Goal: Find specific page/section: Find specific page/section

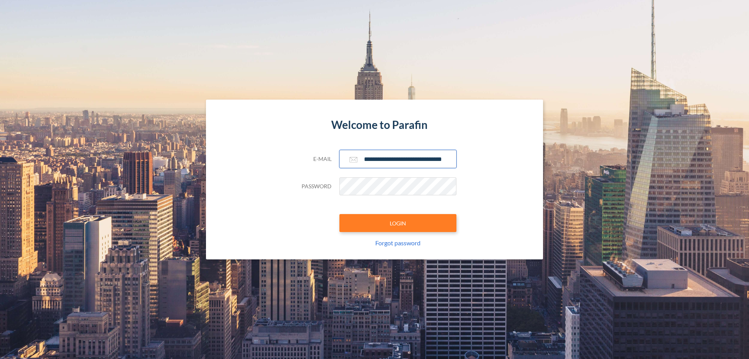
type input "**********"
click at [398, 223] on button "LOGIN" at bounding box center [398, 223] width 117 height 18
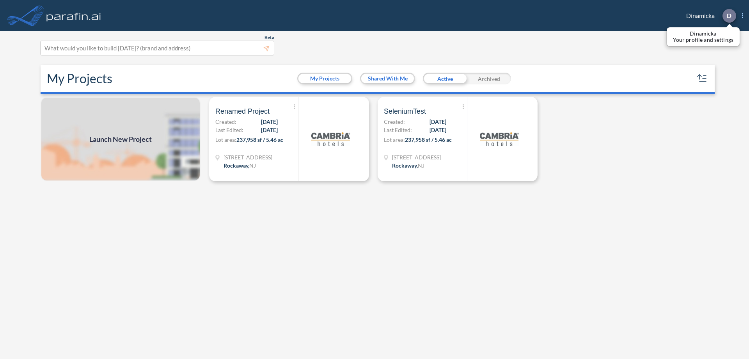
click at [729, 16] on p "D" at bounding box center [729, 15] width 5 height 7
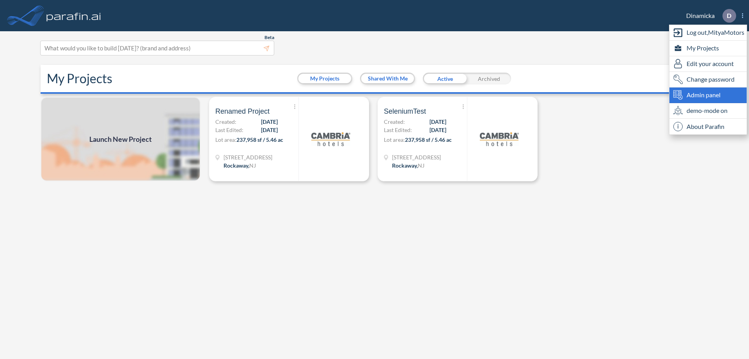
click at [708, 95] on span "Admin panel" at bounding box center [704, 94] width 34 height 9
